Goal: Download file/media

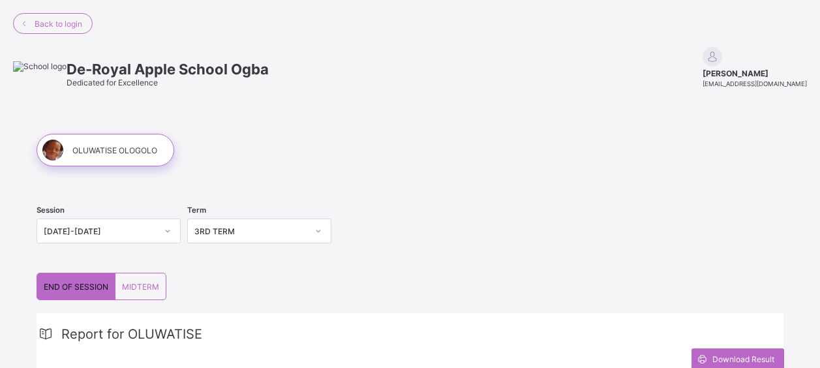
click at [738, 354] on span "Download Result" at bounding box center [743, 359] width 62 height 10
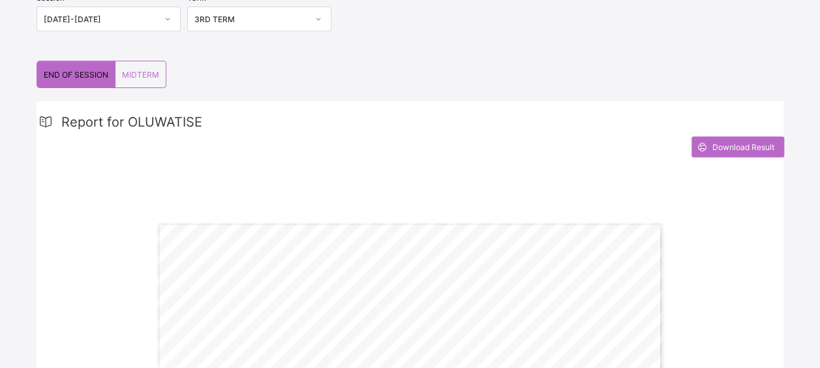
scroll to position [80, 0]
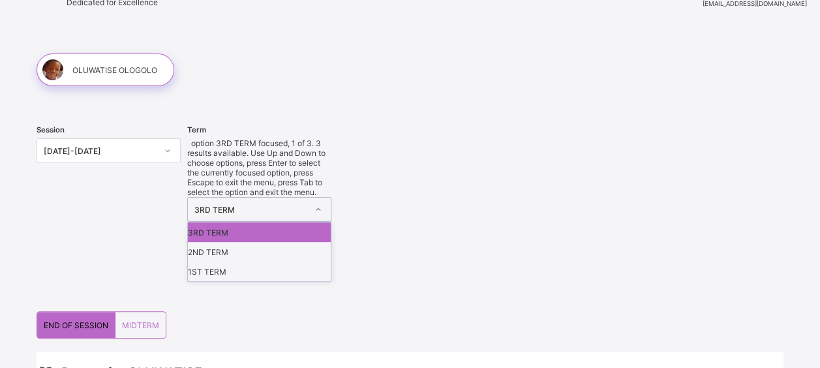
click at [311, 198] on div at bounding box center [318, 209] width 25 height 23
click at [294, 242] on div "2ND TERM" at bounding box center [259, 252] width 143 height 20
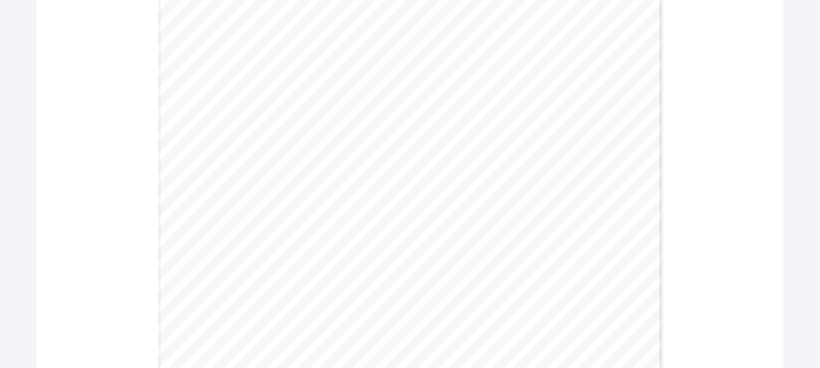
scroll to position [266, 0]
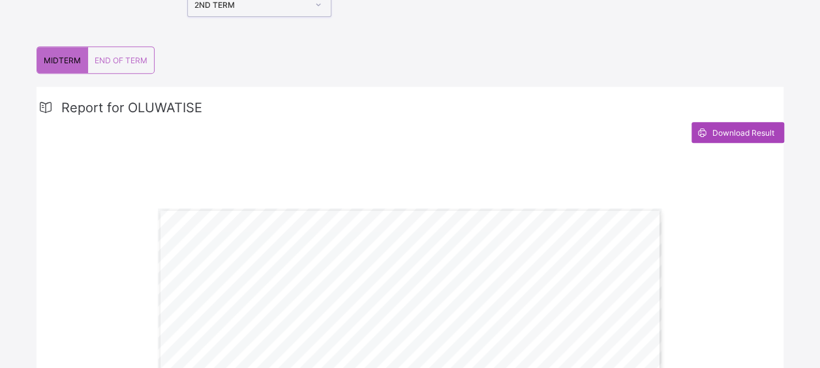
click at [736, 128] on span "Download Result" at bounding box center [743, 133] width 62 height 10
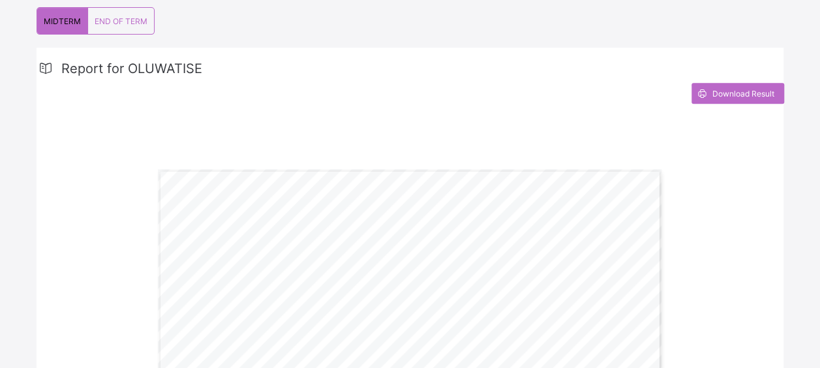
scroll to position [0, 0]
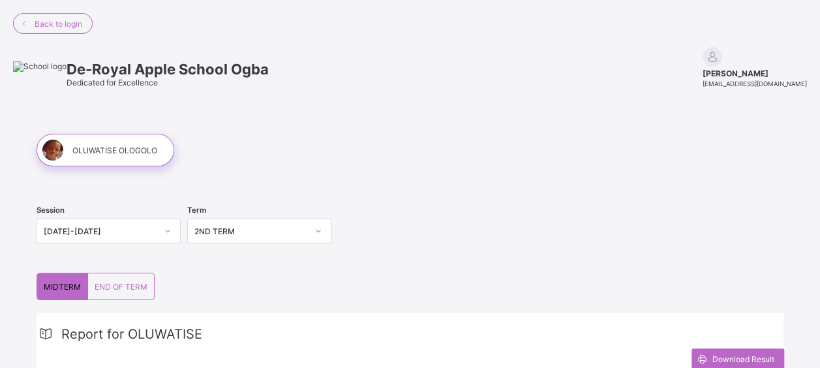
click at [322, 232] on icon at bounding box center [318, 230] width 8 height 13
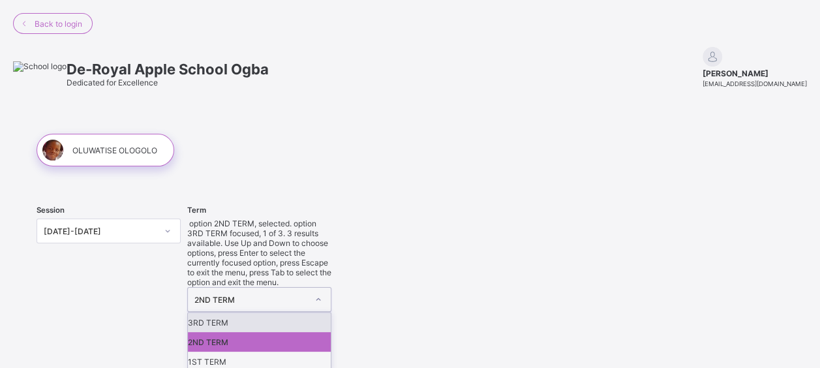
click at [284, 313] on div "3RD TERM" at bounding box center [259, 323] width 143 height 20
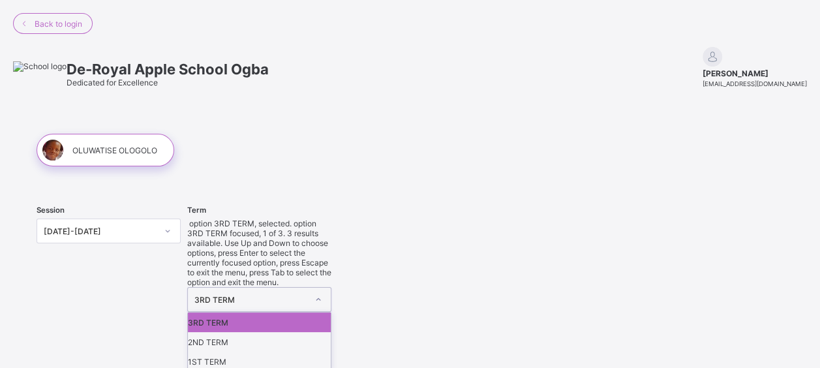
click at [326, 289] on div at bounding box center [318, 299] width 22 height 21
click at [279, 352] on div "1ST TERM" at bounding box center [259, 362] width 143 height 20
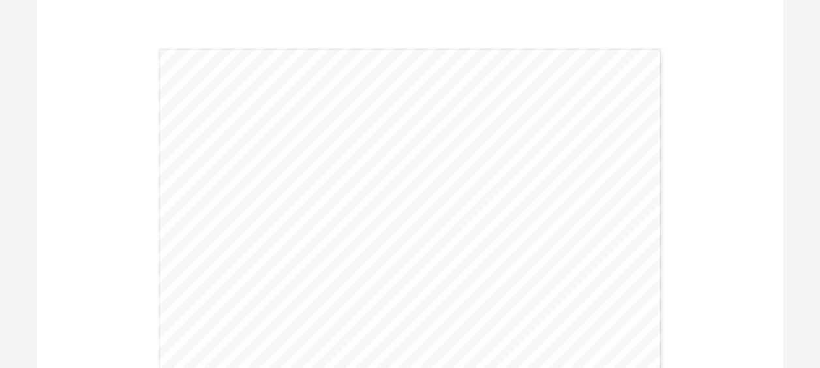
scroll to position [100, 0]
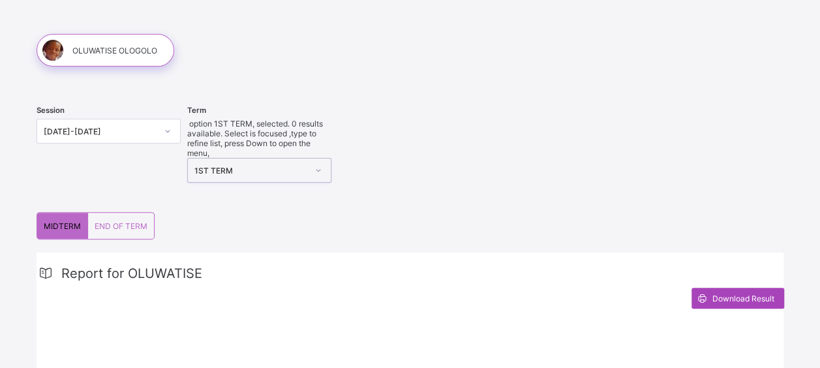
click at [748, 288] on div "Download Result" at bounding box center [738, 298] width 93 height 21
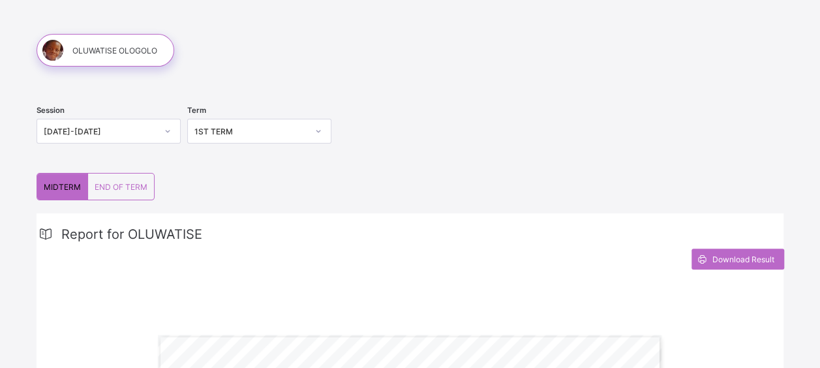
click at [172, 130] on icon at bounding box center [168, 131] width 8 height 13
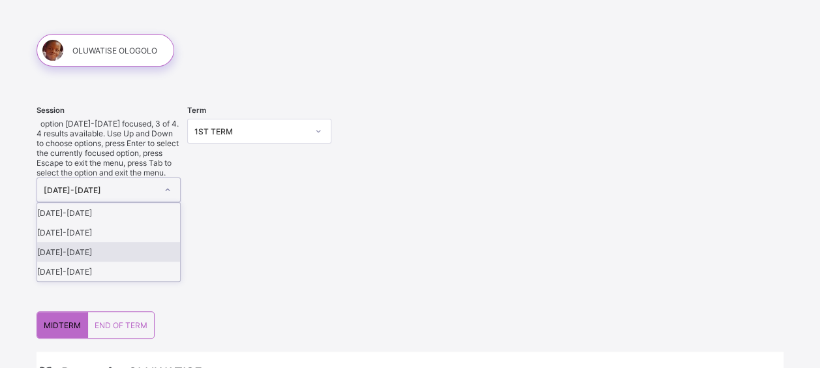
click at [134, 242] on div "[DATE]-[DATE]" at bounding box center [108, 252] width 143 height 20
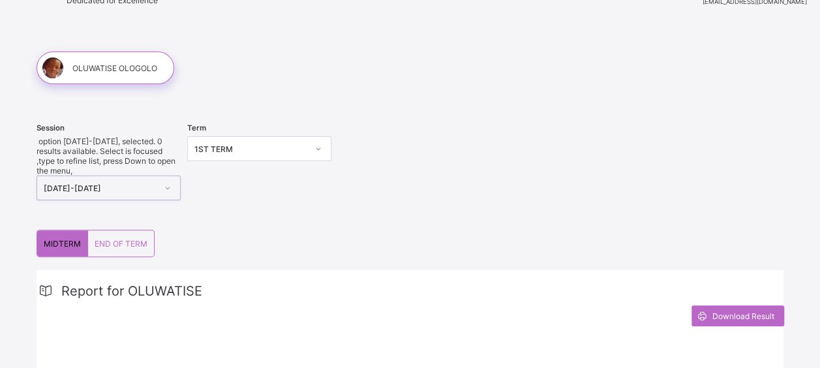
scroll to position [0, 0]
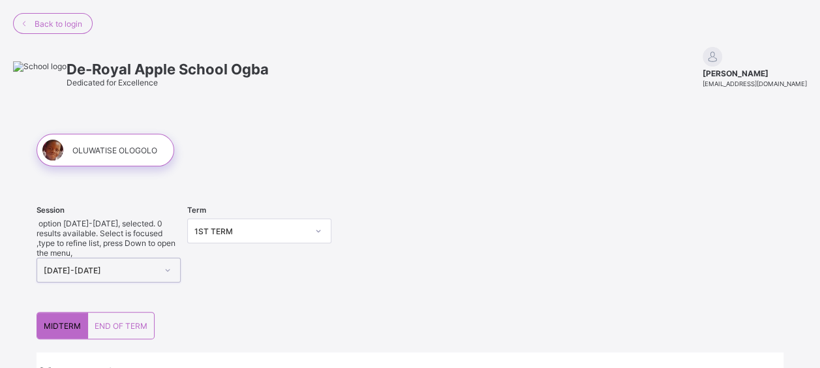
click at [322, 232] on icon at bounding box center [318, 230] width 8 height 13
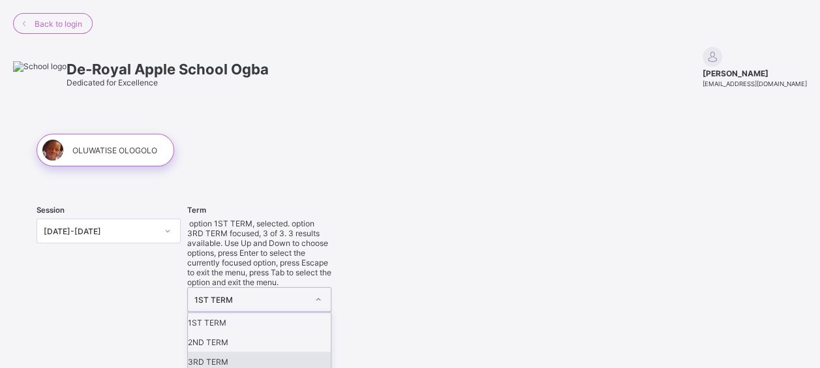
click at [281, 352] on div "3RD TERM" at bounding box center [259, 362] width 143 height 20
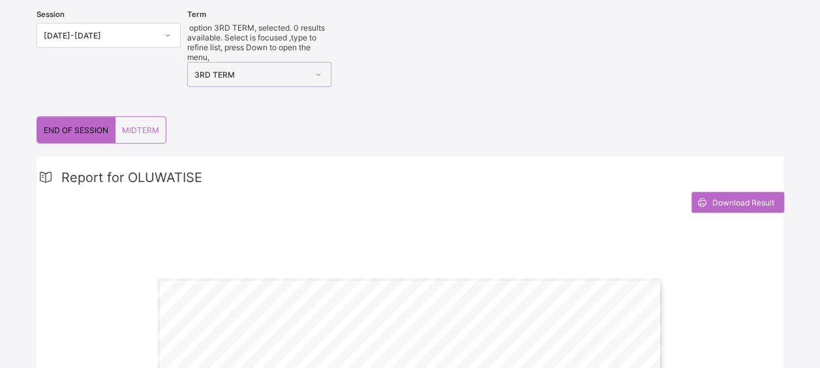
scroll to position [196, 0]
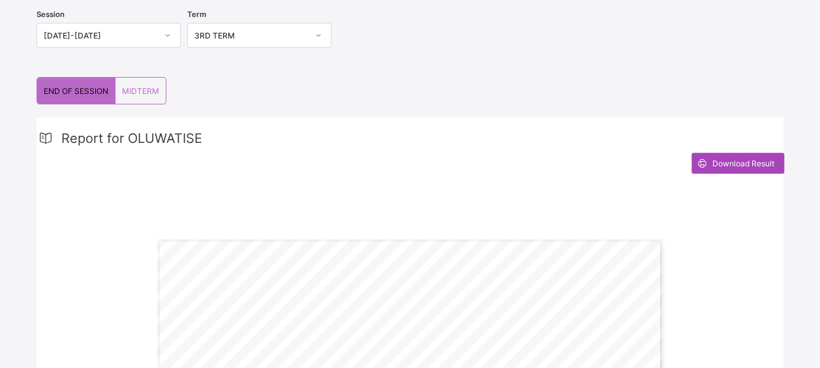
click at [735, 162] on span "Download Result" at bounding box center [743, 164] width 62 height 10
click at [498, 48] on div "Session [DATE]-[DATE] Term 3RD TERM" at bounding box center [410, 37] width 747 height 80
click at [280, 37] on div "3RD TERM" at bounding box center [250, 36] width 113 height 10
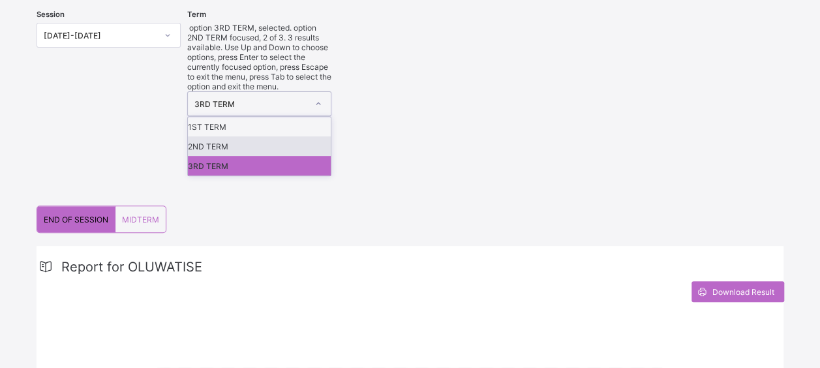
click at [258, 136] on div "2ND TERM" at bounding box center [259, 146] width 143 height 20
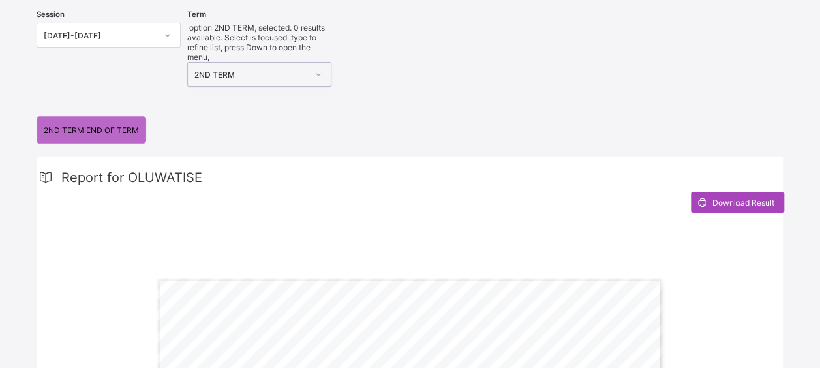
click at [737, 192] on div "Download Result" at bounding box center [738, 202] width 93 height 21
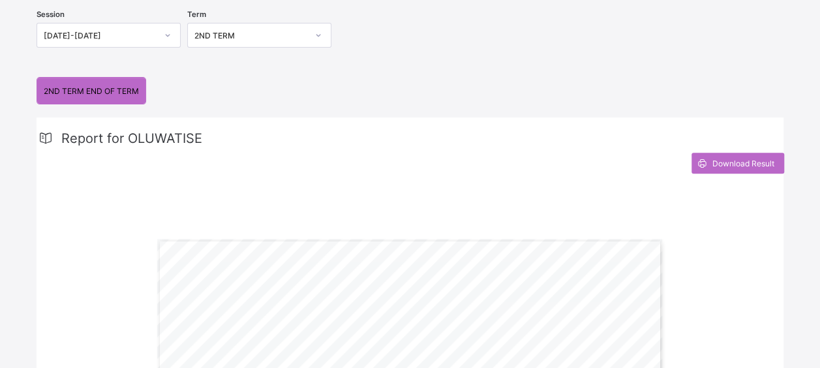
click at [326, 35] on div at bounding box center [318, 35] width 22 height 21
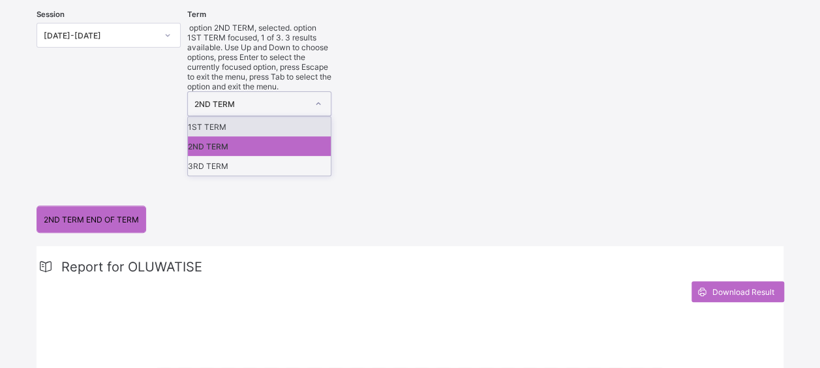
click at [292, 117] on div "1ST TERM" at bounding box center [259, 127] width 143 height 20
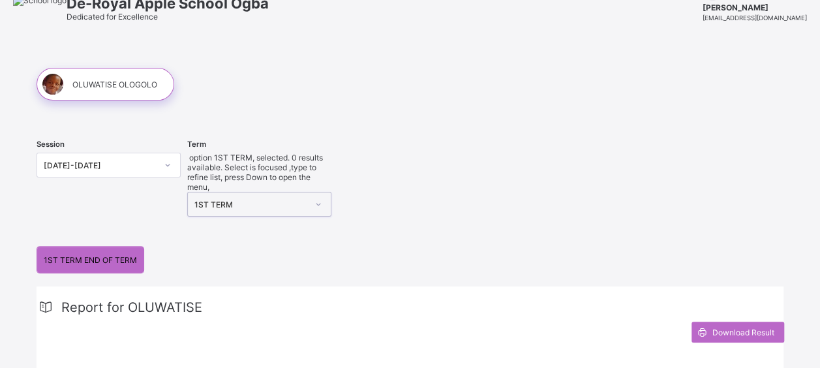
scroll to position [65, 0]
click at [745, 328] on span "Download Result" at bounding box center [743, 333] width 62 height 10
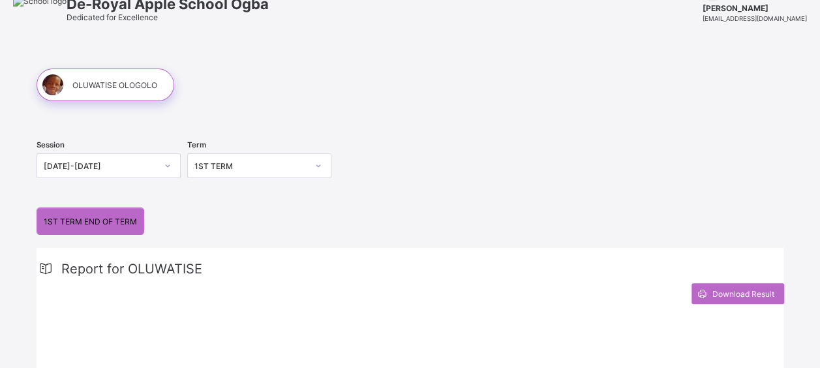
drag, startPoint x: 343, startPoint y: 97, endPoint x: 322, endPoint y: 103, distance: 22.5
click at [343, 97] on div at bounding box center [410, 85] width 747 height 33
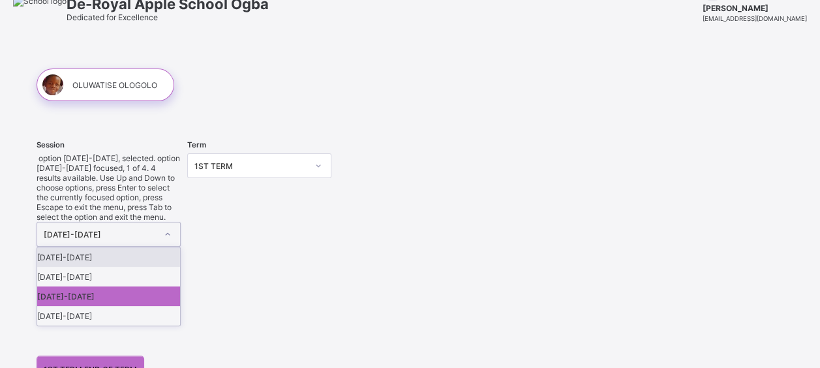
click at [163, 224] on div at bounding box center [168, 234] width 22 height 21
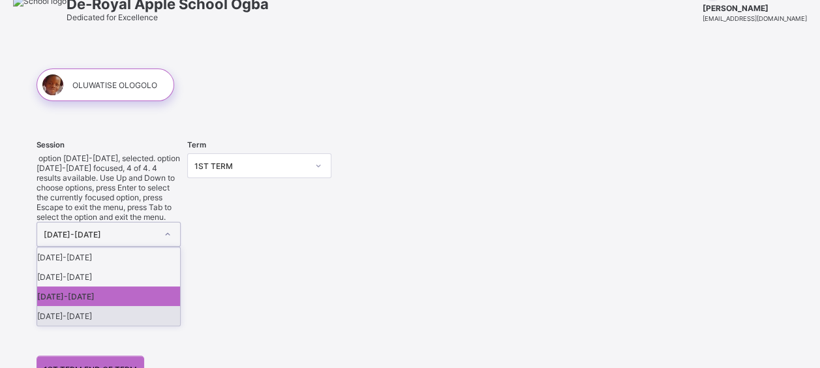
click at [115, 306] on div "[DATE]-[DATE]" at bounding box center [108, 316] width 143 height 20
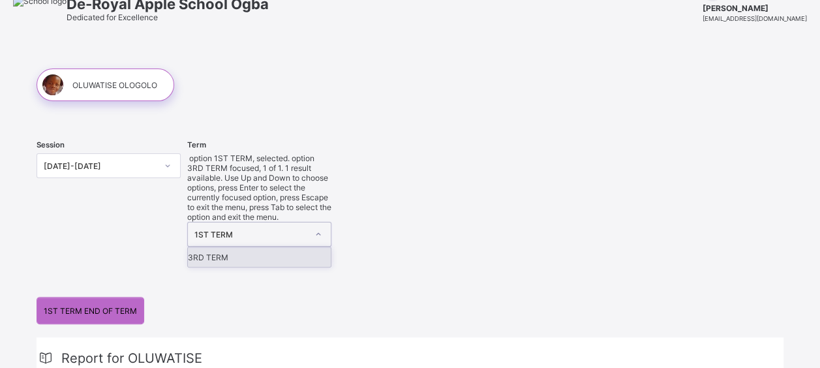
click at [314, 224] on div at bounding box center [318, 234] width 22 height 21
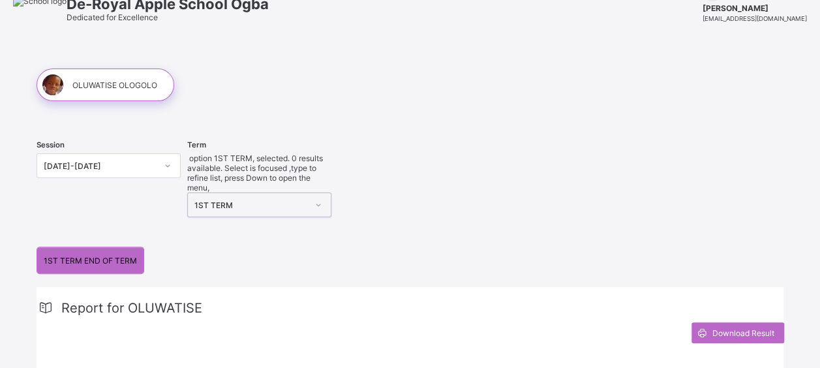
click at [316, 194] on div at bounding box center [318, 204] width 22 height 21
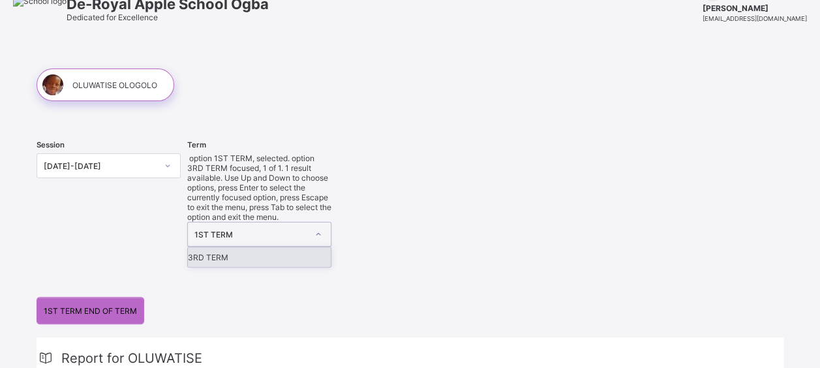
click at [318, 228] on icon at bounding box center [318, 234] width 8 height 13
click at [277, 247] on div "3RD TERM" at bounding box center [259, 257] width 143 height 20
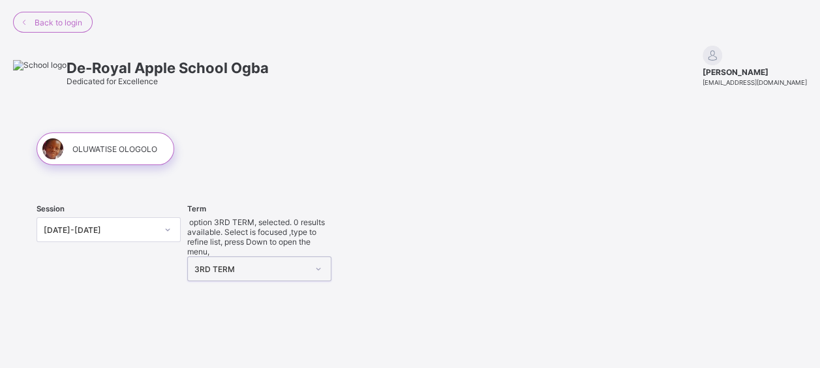
scroll to position [0, 0]
click at [319, 264] on icon at bounding box center [318, 270] width 8 height 13
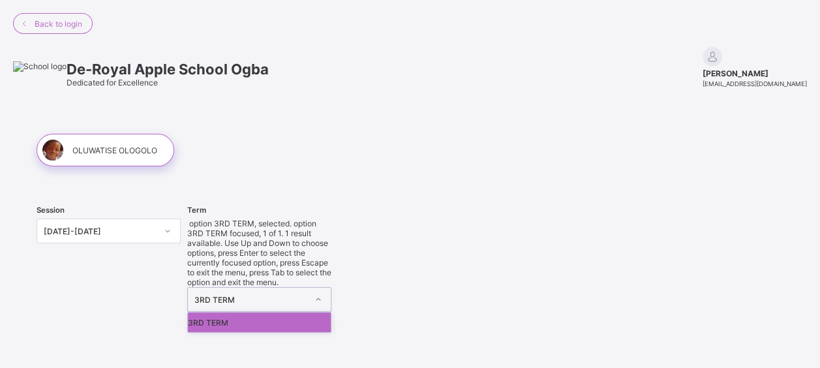
click at [160, 261] on div "Session [DATE]-[DATE] Term option 3RD TERM, selected. option 3RD TERM focused, …" at bounding box center [410, 277] width 747 height 170
